Goal: Find specific page/section: Find specific page/section

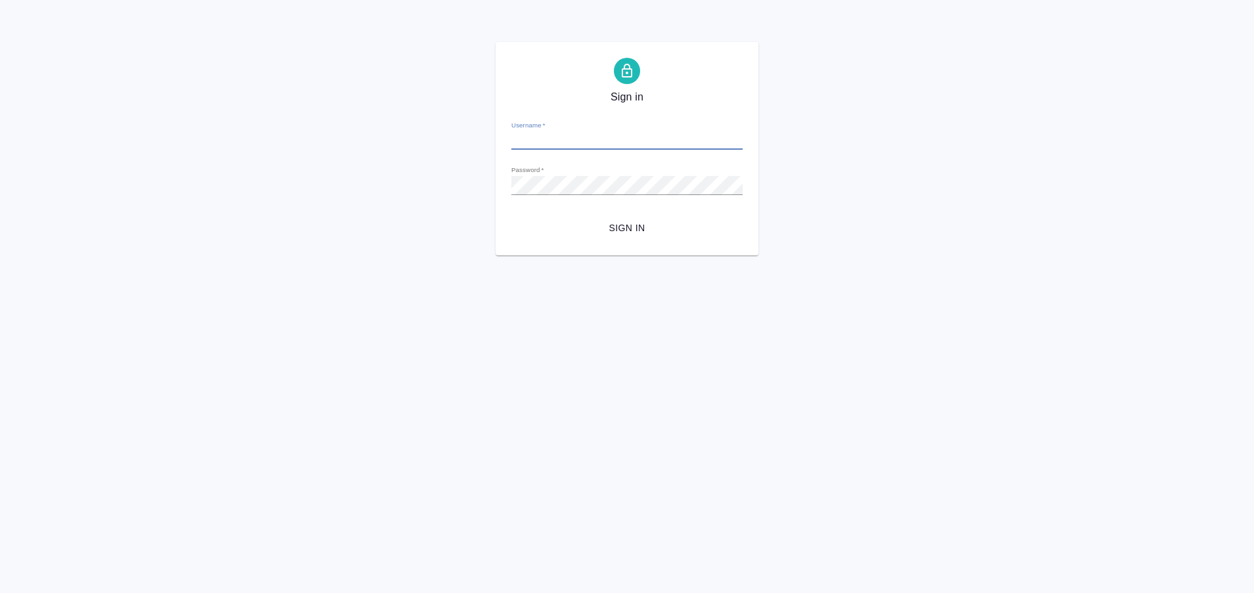
type input "a.plastinina@awatera.com"
click at [511, 216] on button "Sign in" at bounding box center [626, 228] width 231 height 24
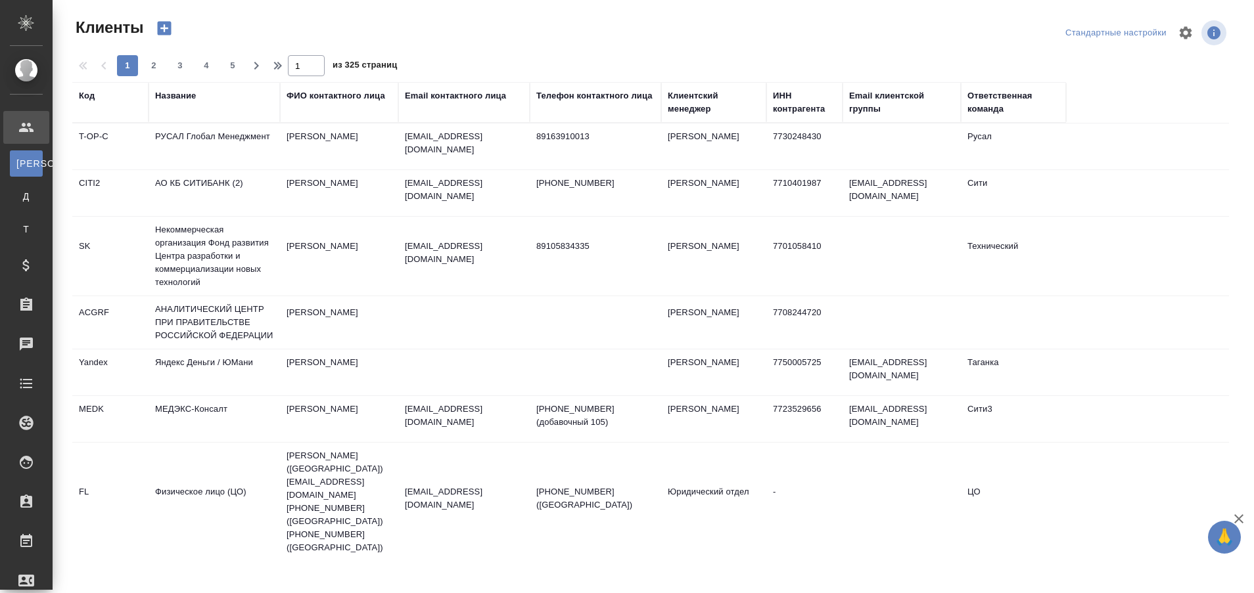
select select "RU"
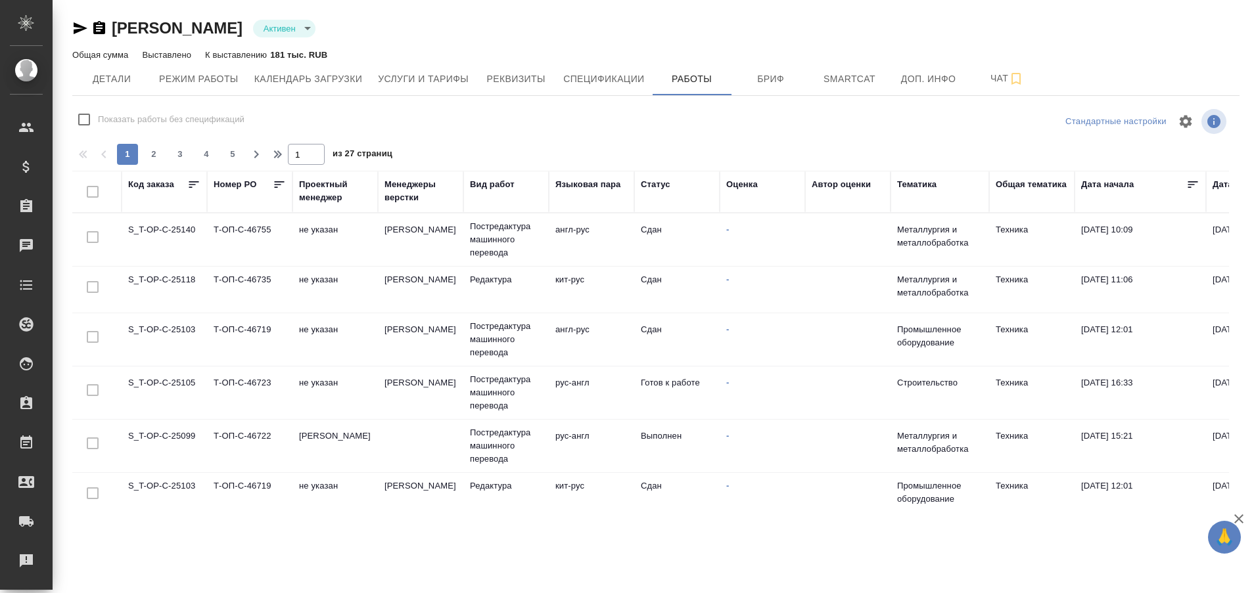
checkbox input "false"
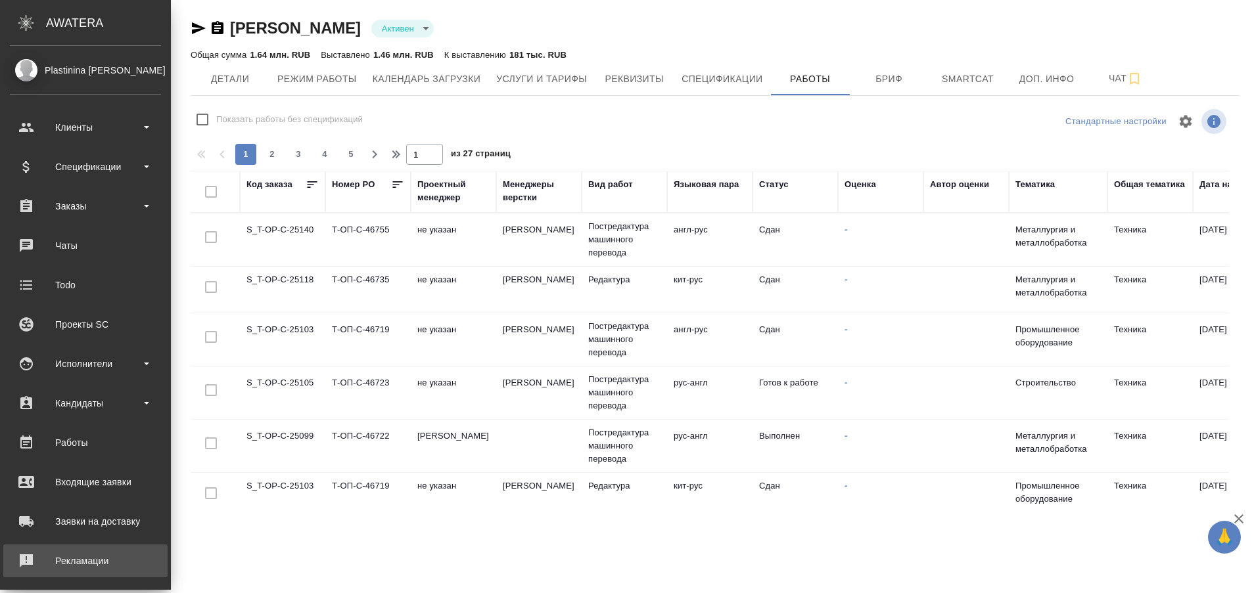
click at [41, 561] on div "Рекламации" at bounding box center [85, 561] width 151 height 20
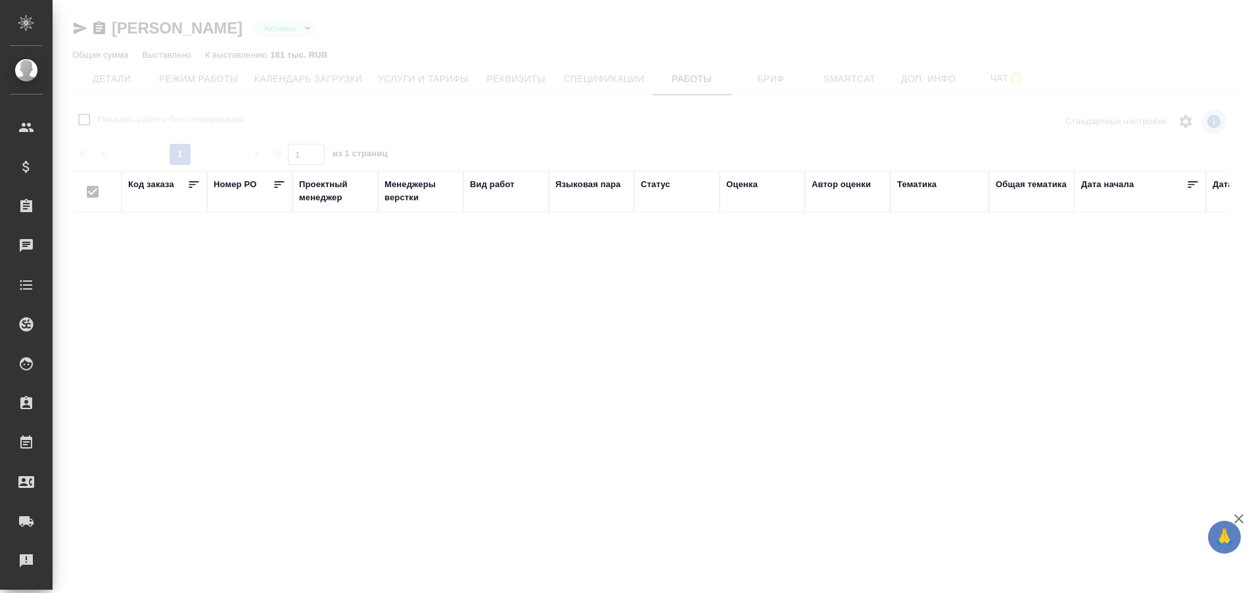
type input "active"
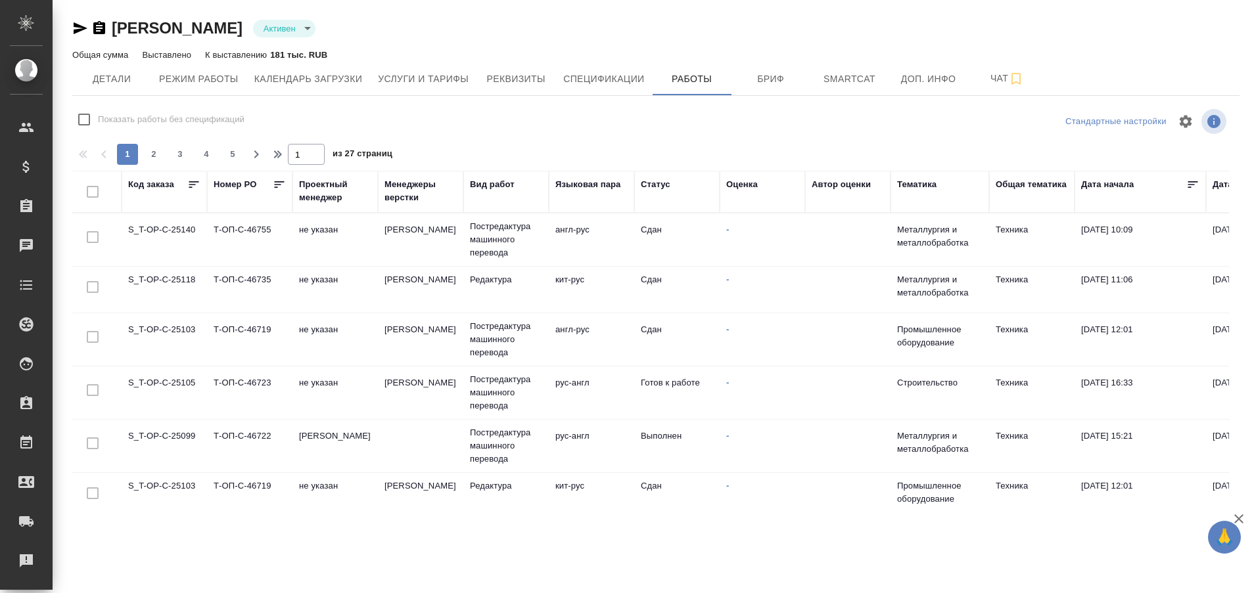
checkbox input "false"
